Goal: Browse casually

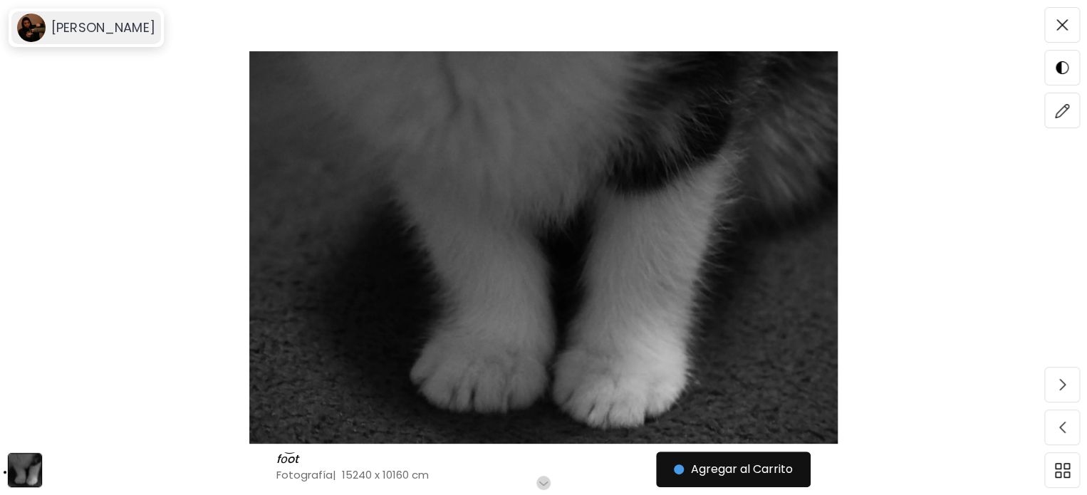
click at [103, 28] on h6 "[PERSON_NAME]" at bounding box center [103, 27] width 104 height 17
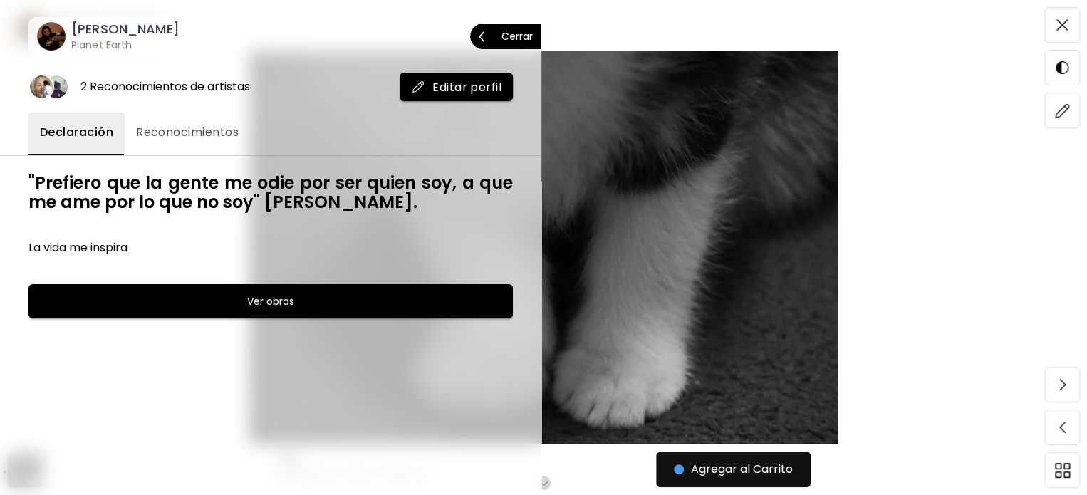
click at [103, 28] on h6 "[PERSON_NAME]" at bounding box center [125, 29] width 108 height 17
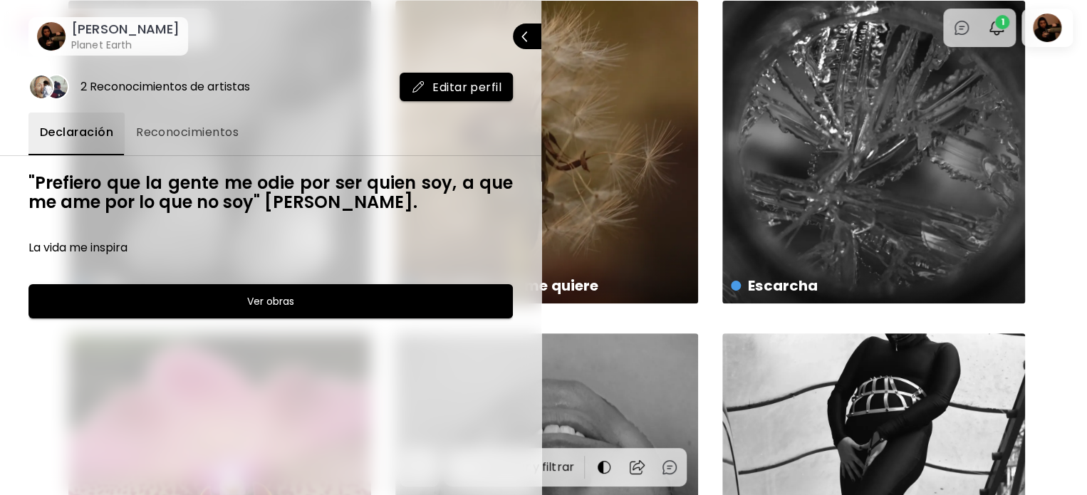
scroll to position [142, 0]
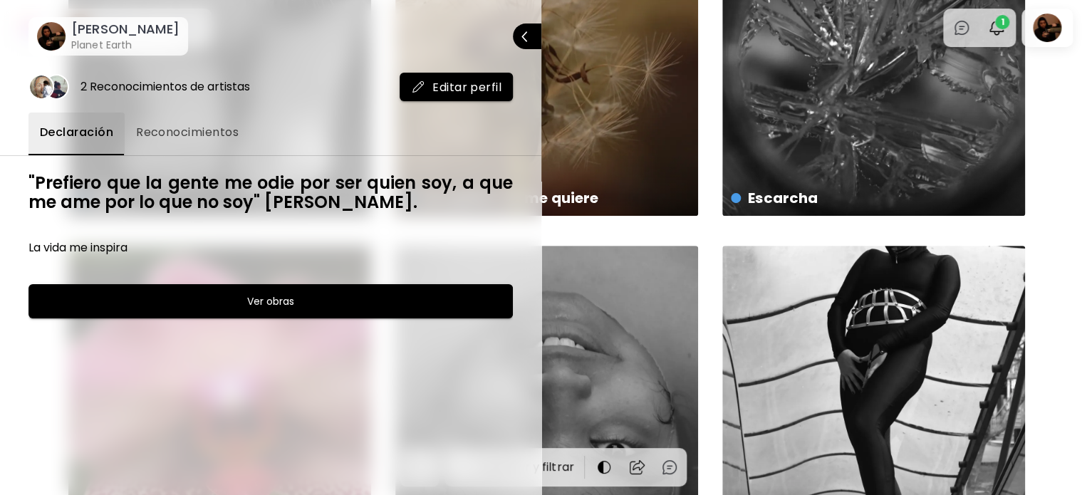
click at [1056, 92] on div at bounding box center [543, 247] width 1087 height 495
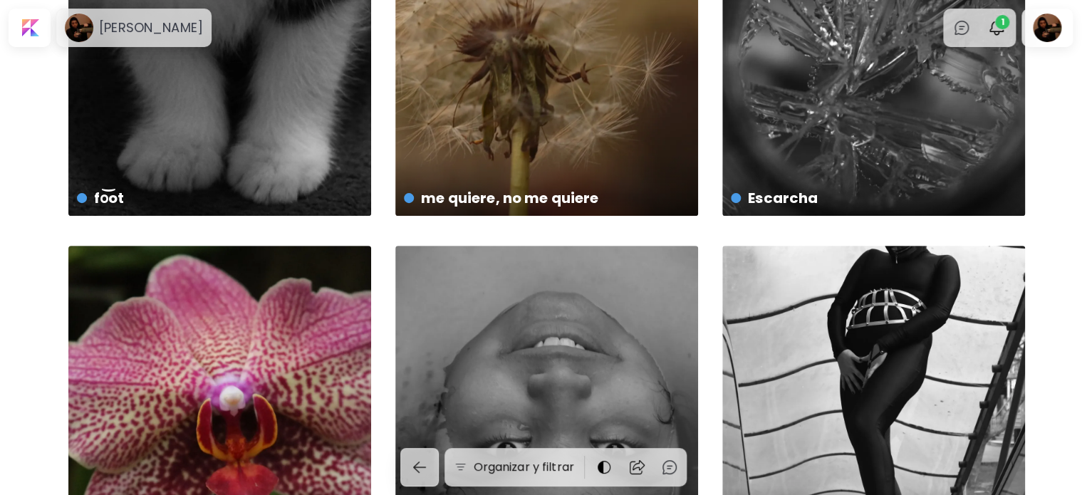
scroll to position [0, 0]
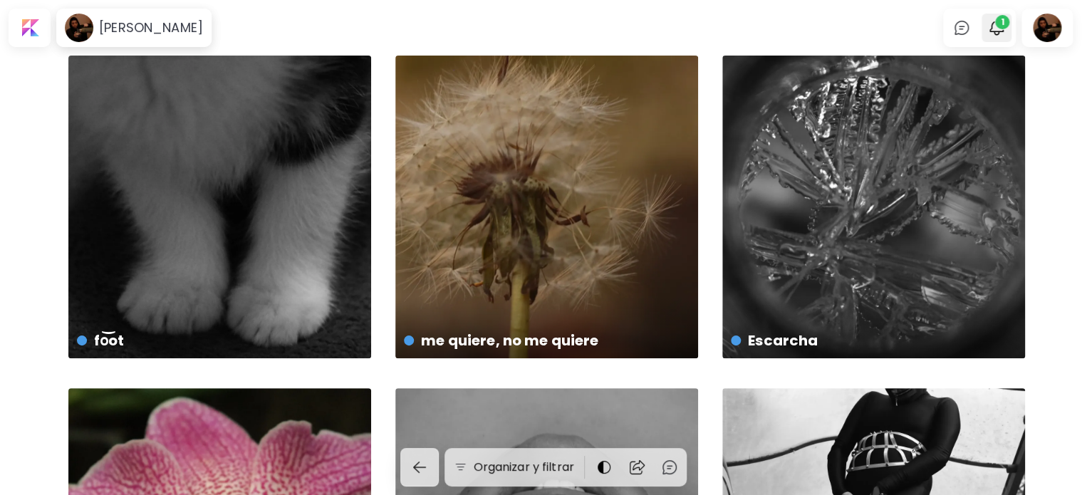
click at [1001, 31] on img "button" at bounding box center [996, 27] width 17 height 17
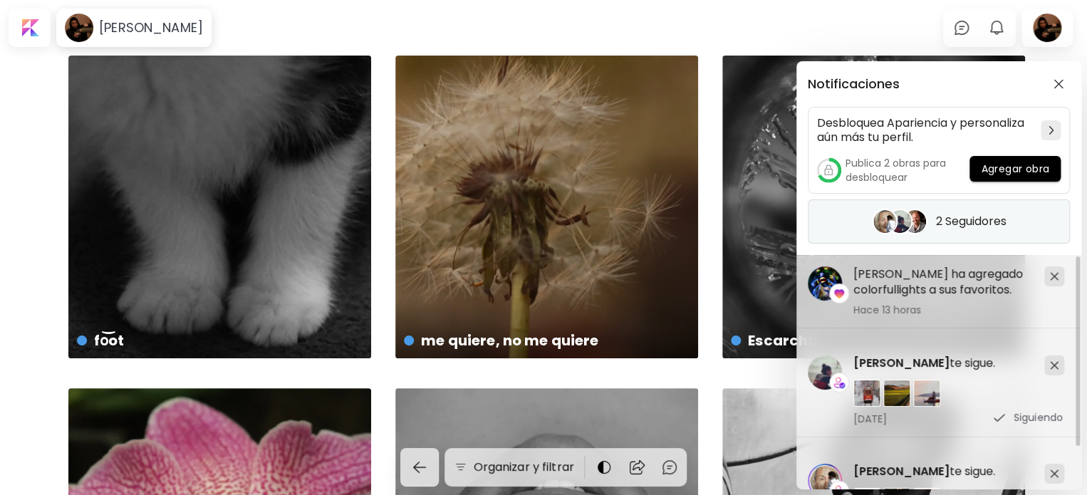
click at [954, 226] on h5 "2 Seguidores" at bounding box center [971, 221] width 71 height 14
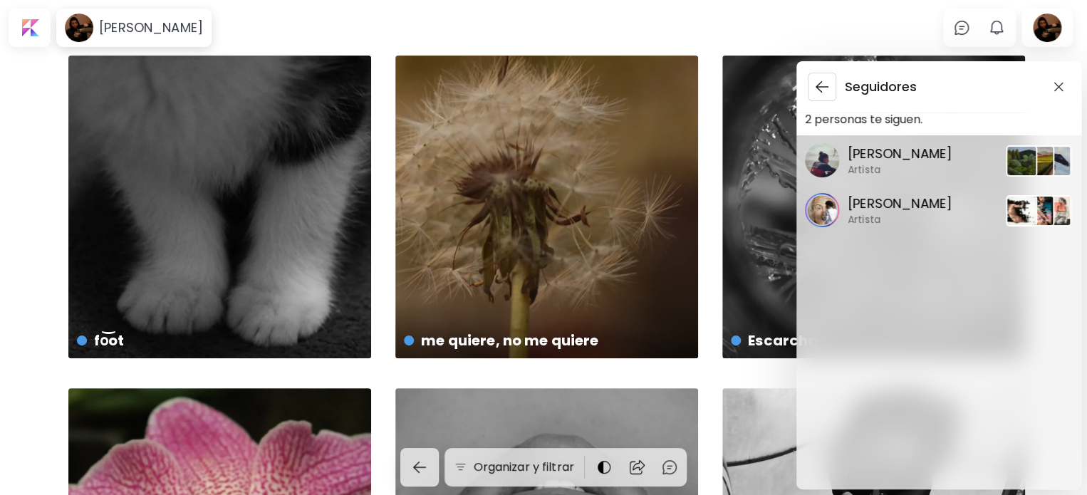
click at [823, 96] on button "button" at bounding box center [822, 87] width 28 height 28
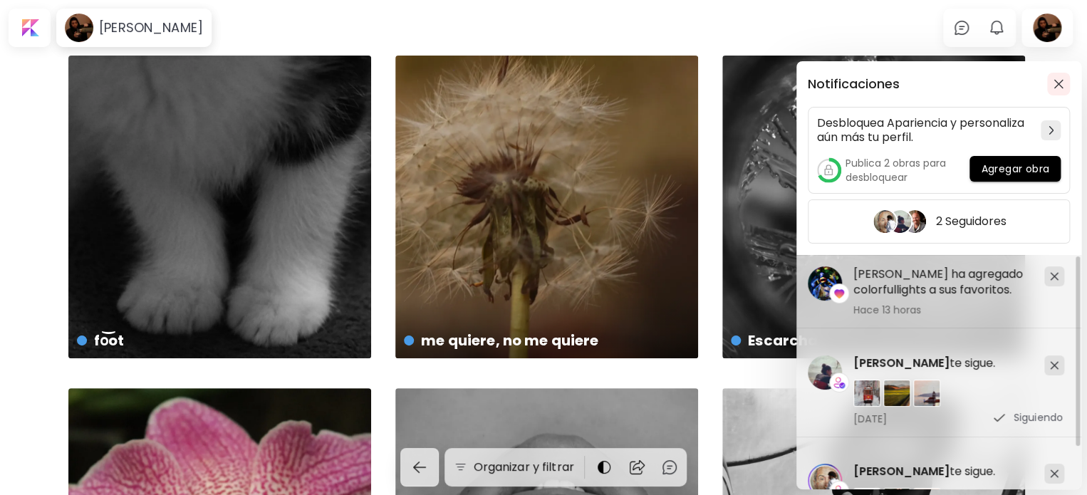
click at [1051, 88] on span "button" at bounding box center [1059, 84] width 16 height 10
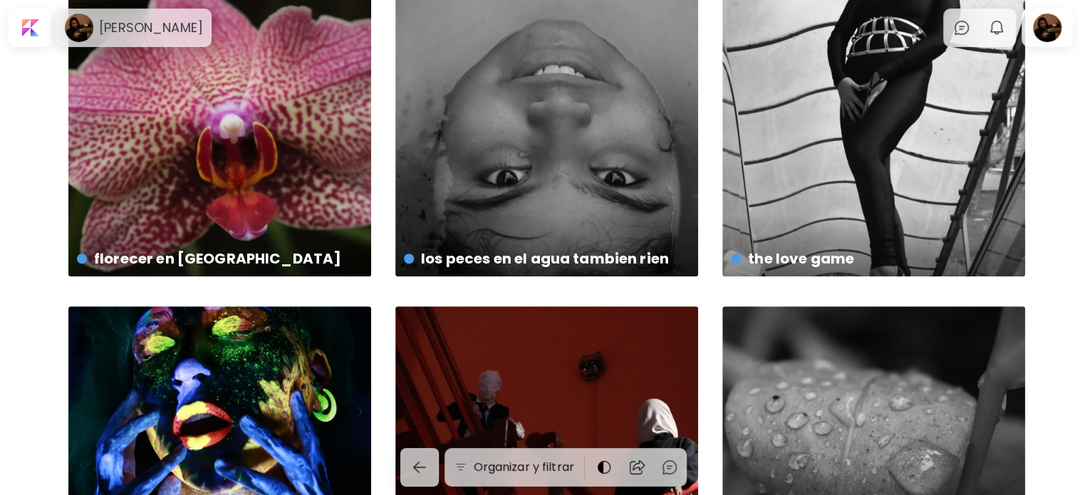
scroll to position [427, 0]
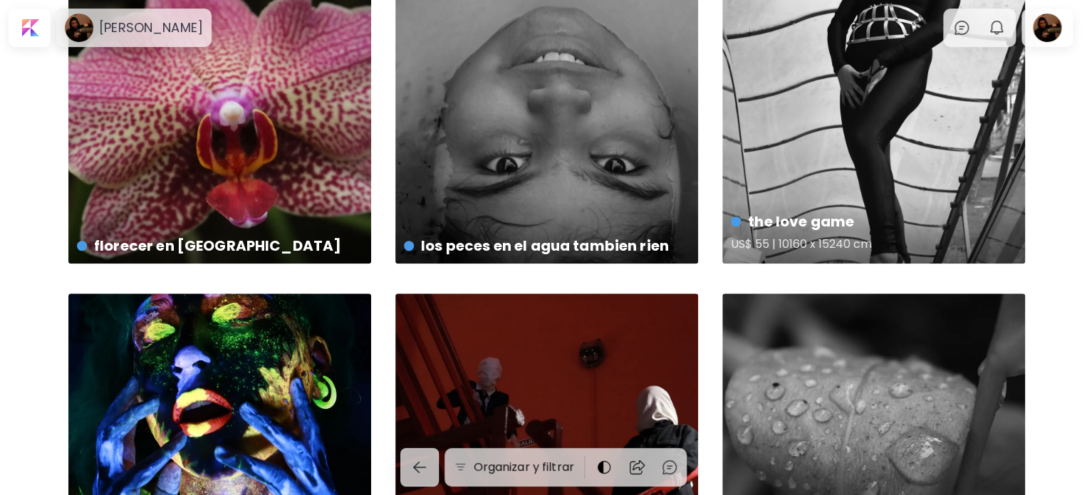
click at [920, 210] on div "the love game US$ 55 | 10160 x 15240 cm" at bounding box center [873, 232] width 308 height 67
